Goal: Task Accomplishment & Management: Use online tool/utility

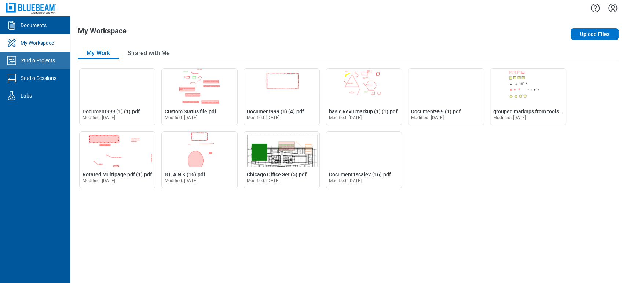
click at [49, 65] on link "Studio Projects" at bounding box center [35, 61] width 70 height 18
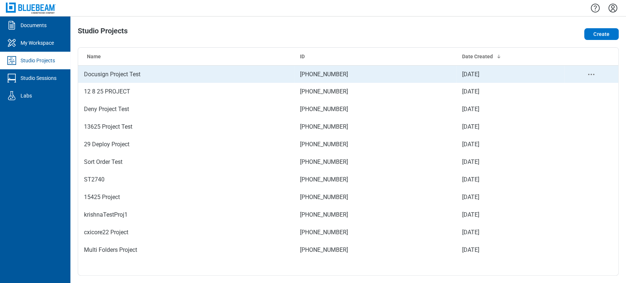
click at [94, 79] on td "Docusign Project Test" at bounding box center [186, 74] width 216 height 18
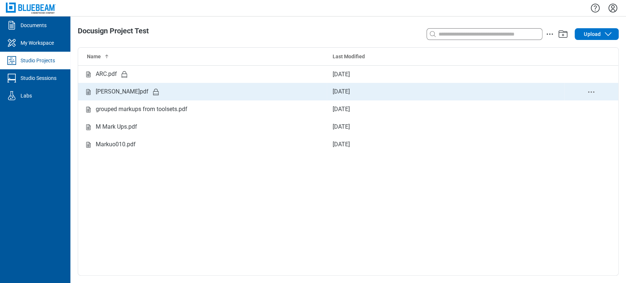
click at [258, 87] on div "[PERSON_NAME]pdf" at bounding box center [202, 91] width 237 height 9
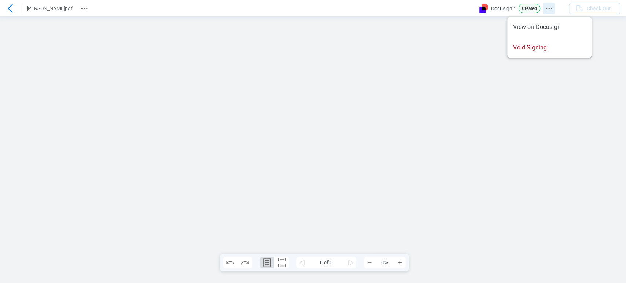
click at [545, 8] on icon "Docusign Menu" at bounding box center [549, 8] width 9 height 9
click at [544, 12] on icon "Docusign Menu" at bounding box center [543, 8] width 9 height 9
